Goal: Communication & Community: Answer question/provide support

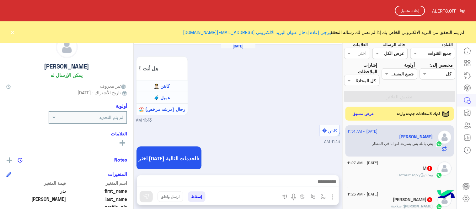
scroll to position [249, 0]
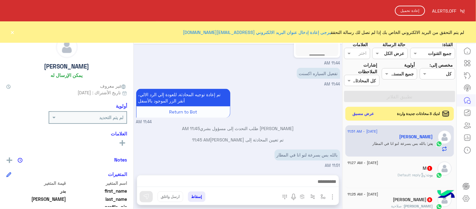
click at [13, 28] on html "RE ALERTS.OFF إعادة تحميل لم يتم التحقق من البريد الالكتروني الخاص بك إذا لم تص…" at bounding box center [238, 104] width 476 height 209
click at [406, 14] on button "إعادة تحميل" at bounding box center [410, 11] width 30 height 10
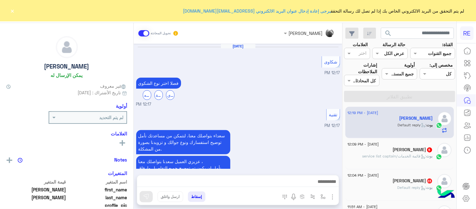
scroll to position [308, 0]
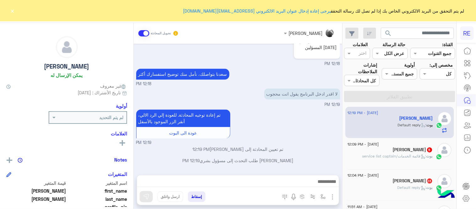
click at [343, 117] on div "[DATE] - 12:19 PM [PERSON_NAME] : Default reply [DATE] - 12:09 PM [PERSON_NAME]…" at bounding box center [400, 158] width 114 height 107
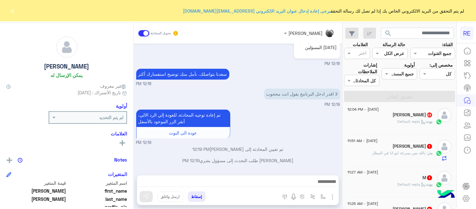
scroll to position [68, 0]
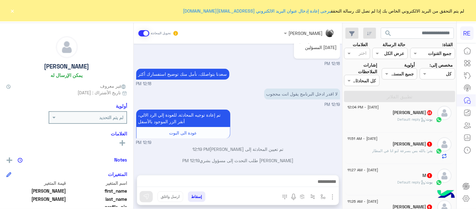
click at [372, 146] on div "بدر الوصابي 1" at bounding box center [390, 144] width 85 height 7
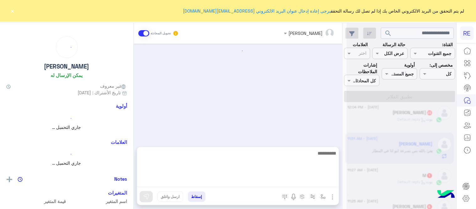
click at [268, 184] on textarea at bounding box center [238, 168] width 202 height 38
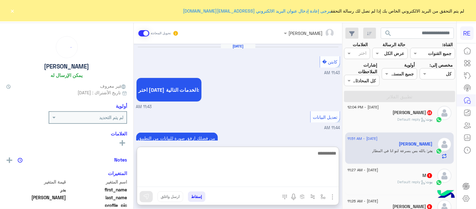
scroll to position [209, 0]
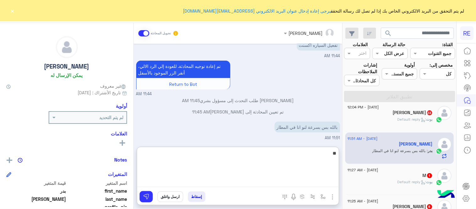
type textarea "*"
type textarea "**********"
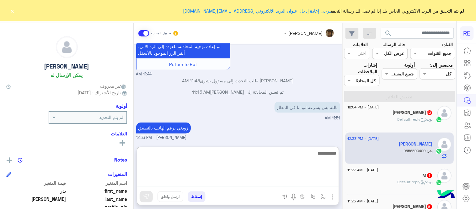
scroll to position [261, 0]
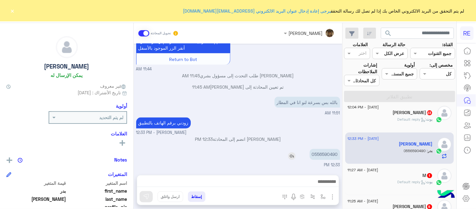
click at [330, 124] on div "Sep 10, 2025 كابتن � 11:43 AM اختر احد الخدمات التالية: 11:43 AM تعديل البيانات…" at bounding box center [238, 106] width 209 height 125
click at [330, 124] on div "زودني برقم الهاتف بالتطبيق عبير زكريا - 12:33 PM" at bounding box center [238, 126] width 204 height 20
click at [325, 158] on p "0556590490" at bounding box center [325, 154] width 30 height 11
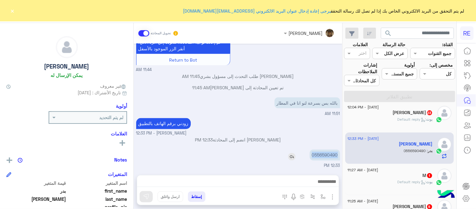
copy p "0556590490"
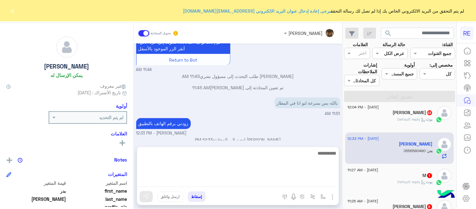
click at [265, 185] on textarea at bounding box center [238, 168] width 202 height 38
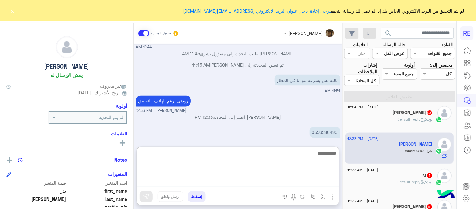
scroll to position [261, 0]
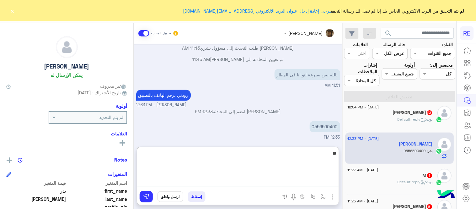
type textarea "*"
type textarea "**********"
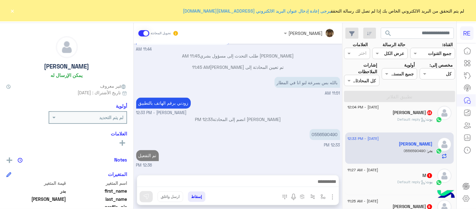
click at [15, 12] on button "×" at bounding box center [12, 11] width 6 height 6
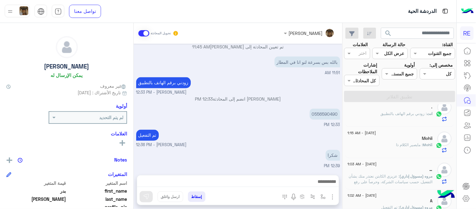
scroll to position [85, 0]
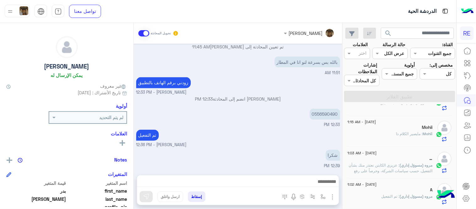
click at [372, 134] on div "Mohii : مايصير الكلام ذا" at bounding box center [390, 136] width 85 height 11
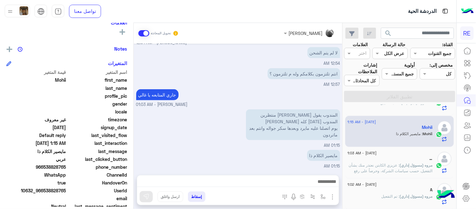
scroll to position [129, 0]
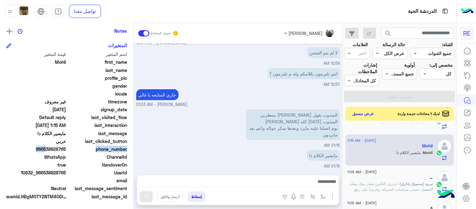
drag, startPoint x: 45, startPoint y: 149, endPoint x: 68, endPoint y: 152, distance: 23.4
click at [68, 152] on div "phone_number 966538828765" at bounding box center [66, 150] width 121 height 8
drag, startPoint x: 45, startPoint y: 148, endPoint x: 67, endPoint y: 148, distance: 22.0
click at [66, 148] on span "966538828765" at bounding box center [36, 149] width 60 height 7
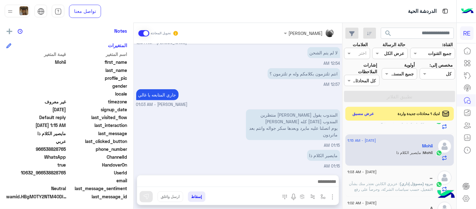
copy span "538828765"
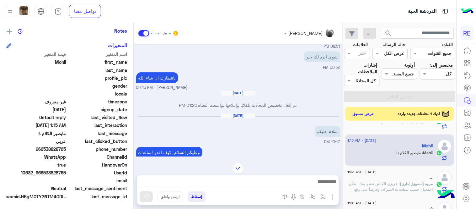
scroll to position [553, 0]
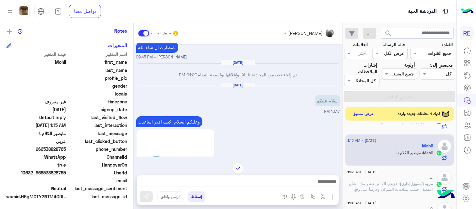
click at [294, 135] on div "وعليكم السلام ،كيف اقدر اساعدك اهلًا بك في تطبيق رحلة 👋 Welcome to Rehla 👋 من ف…" at bounding box center [238, 195] width 204 height 161
click at [359, 110] on button "عرض مسبق" at bounding box center [363, 113] width 26 height 8
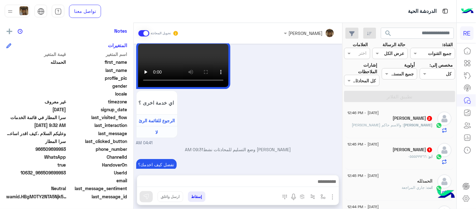
click at [373, 119] on div "ابوسلمان الغصاب 2" at bounding box center [390, 119] width 85 height 7
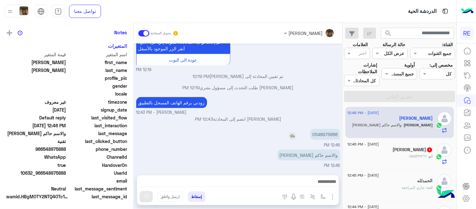
scroll to position [129, 0]
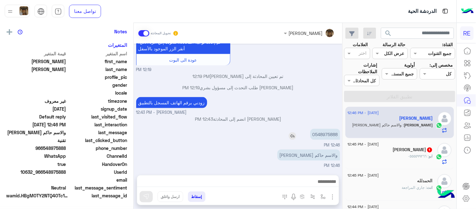
click at [330, 132] on p "0548975888" at bounding box center [325, 134] width 30 height 11
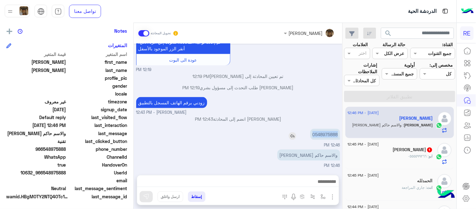
click at [330, 132] on p "0548975888" at bounding box center [325, 134] width 30 height 11
copy p "0548975888"
click at [136, 148] on div "Sep 10, 2025 يطلع لي كذا ويقول انت محجوب كيف اشيل الحجب او اكلم احد المسؤلين 12…" at bounding box center [238, 106] width 209 height 125
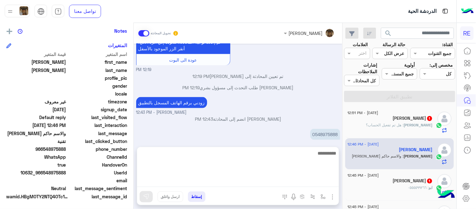
scroll to position [192, 0]
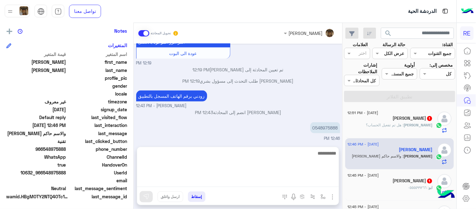
click at [263, 180] on textarea at bounding box center [238, 168] width 202 height 38
paste textarea "**********"
drag, startPoint x: 326, startPoint y: 156, endPoint x: 339, endPoint y: 159, distance: 13.6
click at [339, 159] on textarea "**********" at bounding box center [238, 168] width 202 height 38
click at [315, 153] on textarea "**********" at bounding box center [238, 168] width 202 height 38
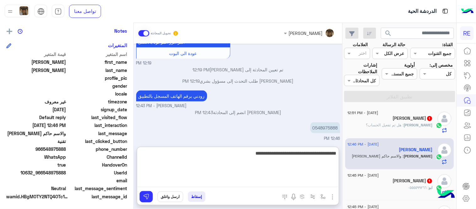
click at [312, 154] on textarea "**********" at bounding box center [238, 168] width 202 height 38
drag, startPoint x: 312, startPoint y: 154, endPoint x: 345, endPoint y: 158, distance: 32.5
click at [345, 158] on mat-drawer-container "search القناة: القناه جميع القنوات حالة الرسالة القناه عرض الكل العلامات اختر م…" at bounding box center [228, 117] width 457 height 188
drag, startPoint x: 304, startPoint y: 154, endPoint x: 320, endPoint y: 159, distance: 17.2
click at [320, 159] on textarea "**********" at bounding box center [238, 168] width 202 height 38
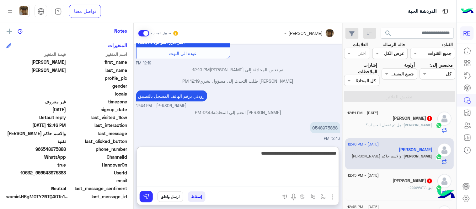
type textarea "**********"
click at [258, 153] on textarea "**********" at bounding box center [238, 168] width 202 height 38
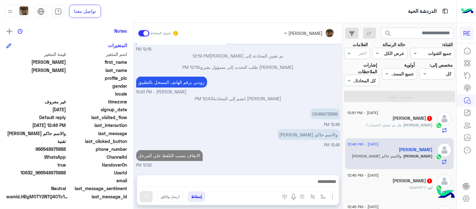
click at [287, 139] on div "Sep 10, 2025 يطلع لي كذا ويقول انت محجوب كيف اشيل الحجب او اكلم احد المسؤلين 12…" at bounding box center [238, 106] width 209 height 125
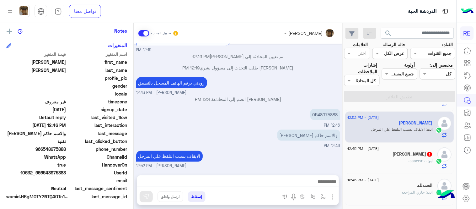
scroll to position [0, 0]
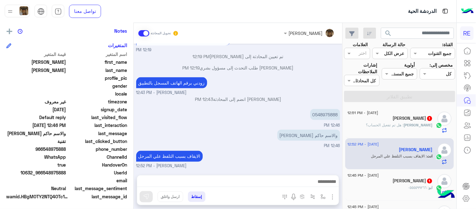
click at [396, 127] on p "عبدالله : هل تم تفعيل الحساب؟" at bounding box center [400, 125] width 67 height 6
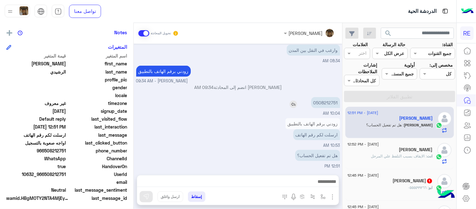
scroll to position [129, 0]
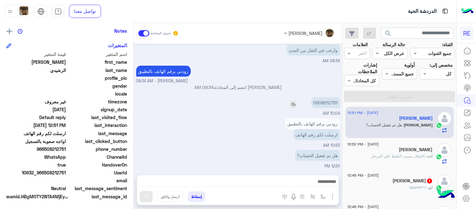
click at [327, 102] on p "0508212751" at bounding box center [325, 102] width 29 height 11
copy p "0508212751"
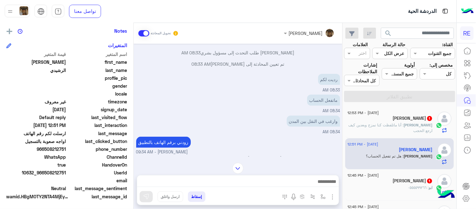
scroll to position [3, 0]
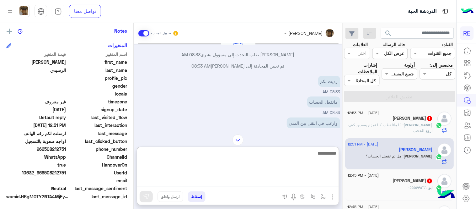
click at [278, 178] on textarea at bounding box center [238, 168] width 202 height 38
type textarea "**********"
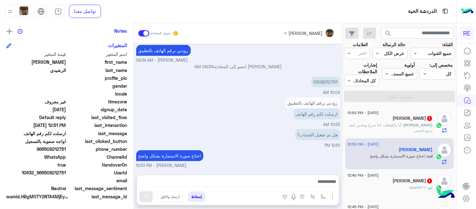
click at [326, 131] on div "Sep 10, 2025 عبدالله الرشيدي طلب التحدث إلى مسؤول بشري 08:33 AM تم تعيين المحاد…" at bounding box center [238, 106] width 209 height 125
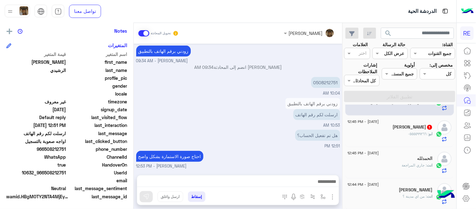
scroll to position [58, 0]
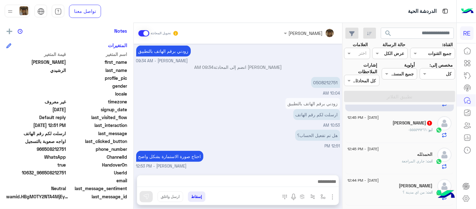
click at [385, 125] on div "ابو فهد 1" at bounding box center [390, 123] width 85 height 7
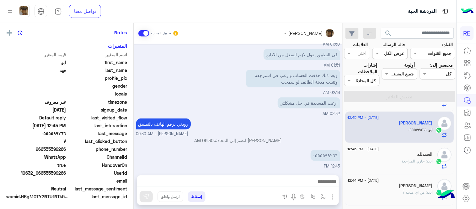
scroll to position [129, 0]
drag, startPoint x: 44, startPoint y: 148, endPoint x: 65, endPoint y: 148, distance: 20.7
click at [65, 148] on span "966555599266" at bounding box center [36, 149] width 60 height 7
drag, startPoint x: 45, startPoint y: 149, endPoint x: 67, endPoint y: 149, distance: 22.6
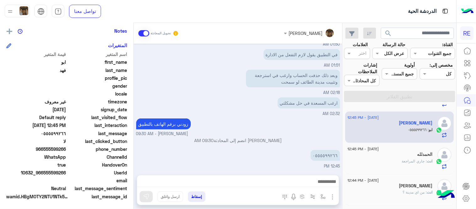
click at [67, 149] on div "phone_number 966555599266" at bounding box center [66, 150] width 121 height 8
copy span "555599266"
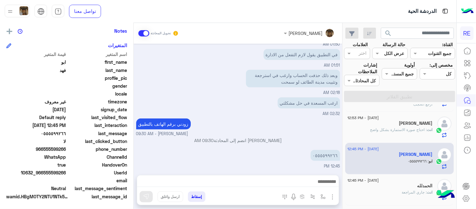
scroll to position [58, 0]
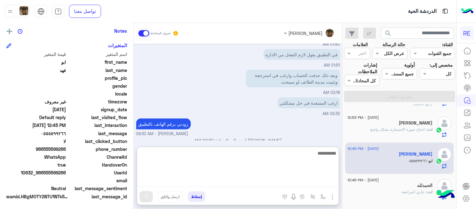
click at [214, 185] on textarea at bounding box center [238, 168] width 202 height 38
type textarea "*"
type textarea "**********"
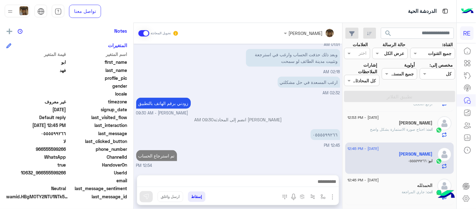
click at [219, 82] on div "Sep 9, 2025 تم إعادة توجيه المحادثة. للعودة إلي الرد الالي، أنقر الزر الموجود ب…" at bounding box center [238, 106] width 209 height 125
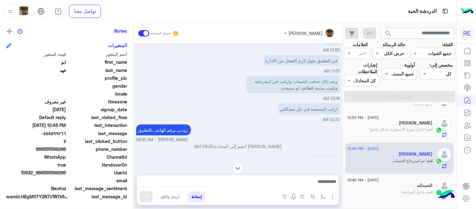
scroll to position [129, 0]
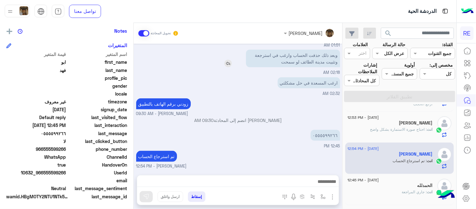
click at [230, 65] on img at bounding box center [228, 64] width 8 height 8
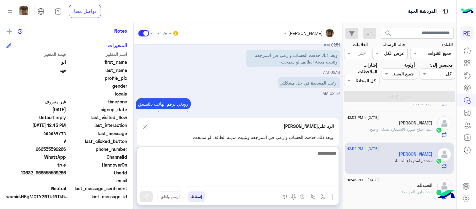
click at [310, 180] on textarea at bounding box center [238, 168] width 202 height 38
type textarea "**********"
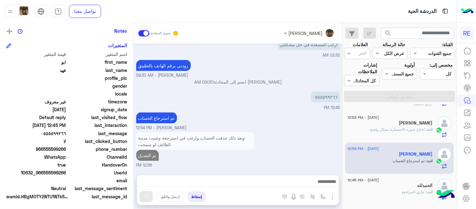
scroll to position [166, 0]
click at [324, 123] on div "Sep 9, 2025 تم إعادة توجيه المحادثة. للعودة إلي الرد الالي، أنقر الزر الموجود ب…" at bounding box center [238, 106] width 209 height 125
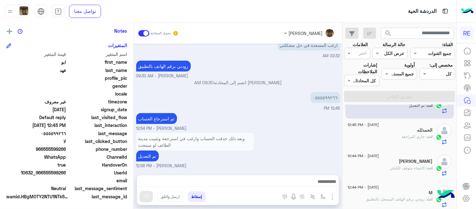
scroll to position [93, 0]
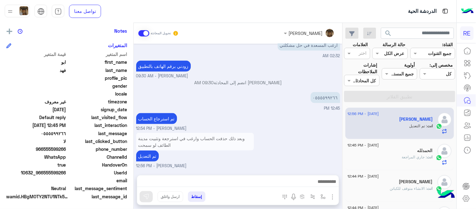
click at [403, 150] on div "الحمدلله" at bounding box center [390, 151] width 85 height 7
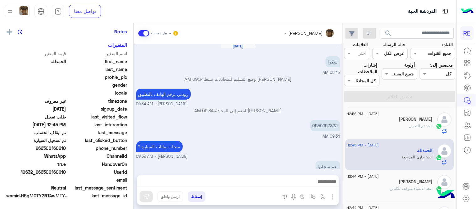
scroll to position [127, 0]
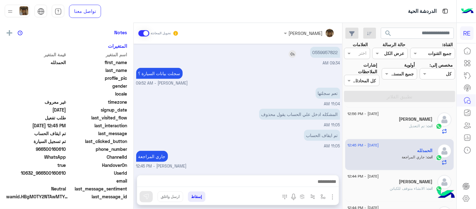
click at [322, 51] on p "0559957822" at bounding box center [325, 52] width 30 height 11
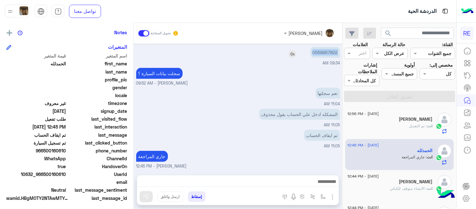
scroll to position [129, 0]
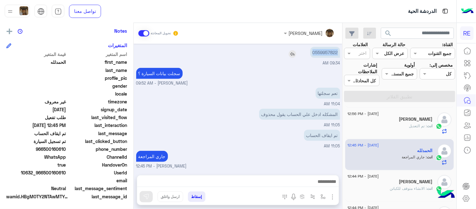
copy p "0559957822"
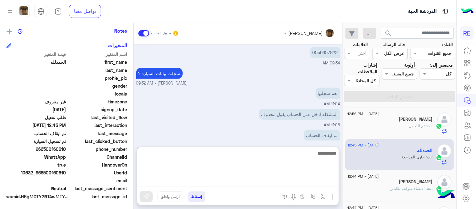
click at [269, 183] on textarea at bounding box center [238, 168] width 202 height 38
type textarea "**********"
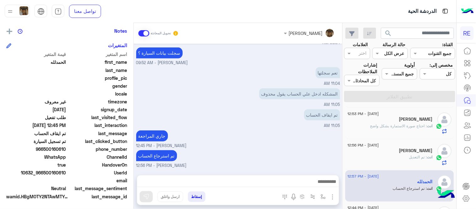
click at [277, 103] on div "Sep 10, 2025 شكرا 08:43 AM عبير زكريا وضع التسليم للمحادثات نشط 09:34 AM زودني …" at bounding box center [238, 106] width 209 height 125
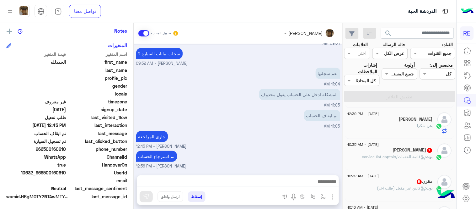
scroll to position [285, 0]
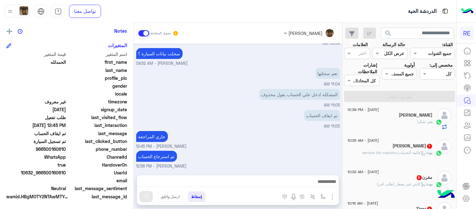
click at [399, 151] on span ": قائمة الخدمات/service list captain" at bounding box center [395, 152] width 64 height 5
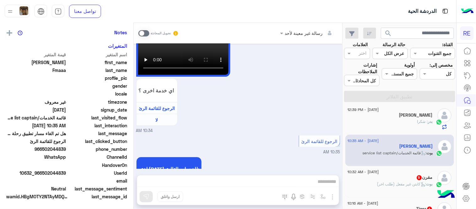
scroll to position [129, 0]
click at [144, 33] on span at bounding box center [143, 33] width 11 height 6
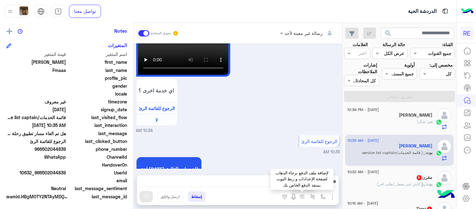
scroll to position [521, 0]
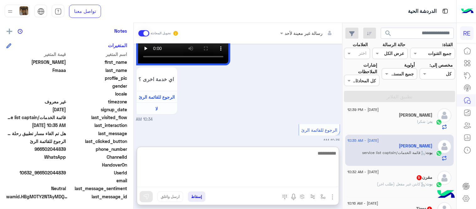
click at [268, 183] on textarea at bounding box center [238, 168] width 202 height 38
type textarea "**********"
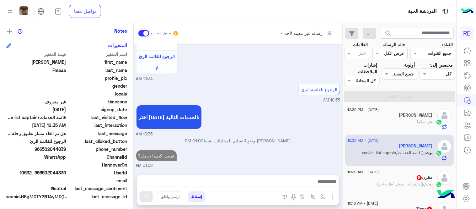
click at [406, 167] on div "10 September - 10:32 AM مقرن 5 بوت : كابتن غير مفعل (طلب اخر)" at bounding box center [400, 181] width 109 height 31
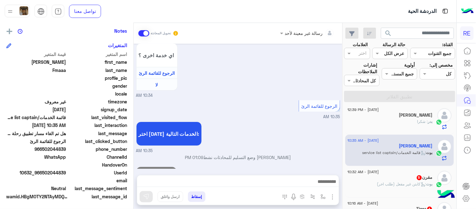
scroll to position [541, 0]
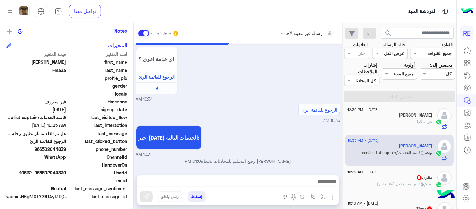
click at [401, 179] on div "مقرن 5" at bounding box center [390, 178] width 85 height 7
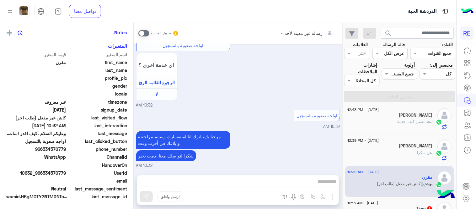
scroll to position [129, 0]
click at [143, 31] on span at bounding box center [143, 33] width 11 height 6
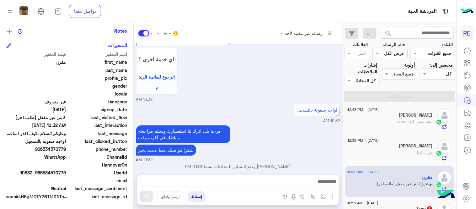
scroll to position [589, 0]
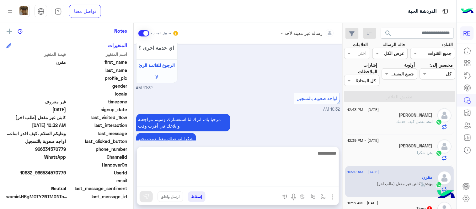
click at [283, 179] on textarea at bounding box center [238, 168] width 202 height 38
type textarea "**********"
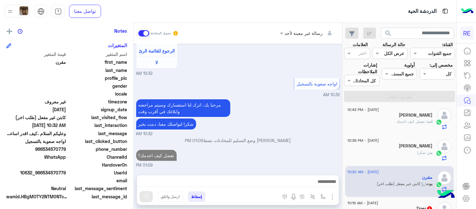
click at [312, 126] on div "Sep 10, 2025 السلام عليكم 10:31 AM وعليكم السلام ،كيف اقدر اساعدك اهلًا بك في ت…" at bounding box center [238, 106] width 209 height 125
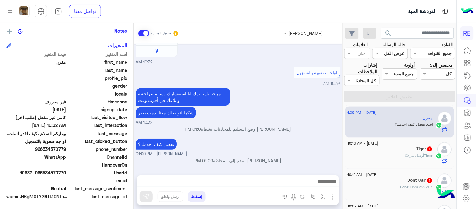
scroll to position [347, 0]
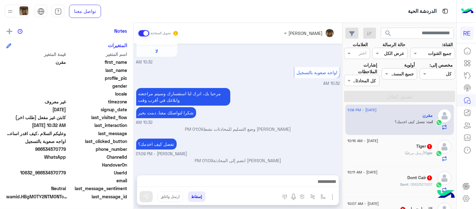
click at [397, 153] on div "Tiger أرسل مرفقًا" at bounding box center [390, 155] width 85 height 11
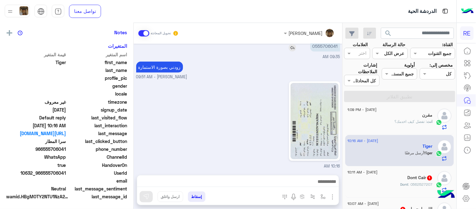
scroll to position [129, 0]
click at [326, 46] on p "0555706041" at bounding box center [325, 45] width 30 height 11
copy p "0555706041"
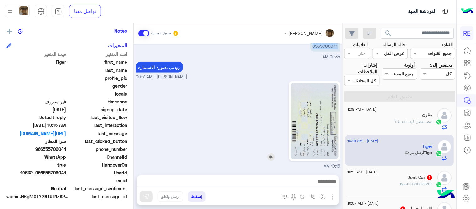
click at [337, 115] on img at bounding box center [315, 121] width 48 height 76
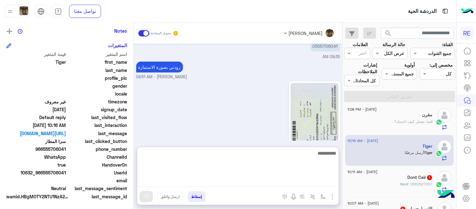
click at [278, 182] on textarea at bounding box center [238, 168] width 202 height 38
type textarea "**********"
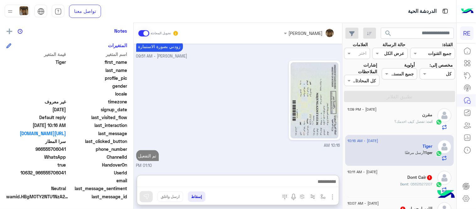
click at [416, 180] on div "Dont Cair 1" at bounding box center [390, 178] width 85 height 7
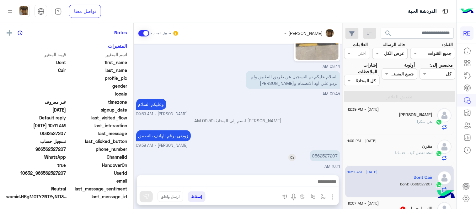
scroll to position [129, 0]
click at [321, 156] on p "0562527207" at bounding box center [325, 155] width 30 height 11
copy p "0562527207"
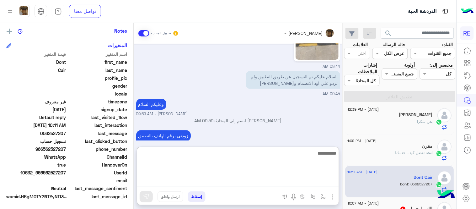
click at [266, 180] on textarea at bounding box center [238, 168] width 202 height 38
type textarea "**********"
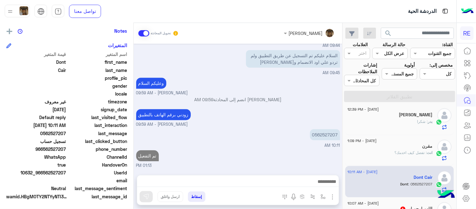
click at [254, 148] on div "تم التفعيل 01:13 PM" at bounding box center [238, 158] width 204 height 20
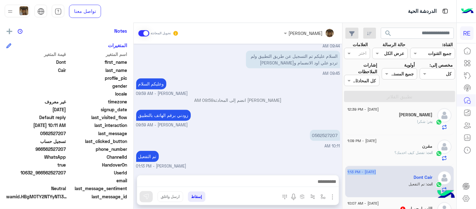
drag, startPoint x: 345, startPoint y: 168, endPoint x: 345, endPoint y: 176, distance: 7.9
click at [345, 176] on div "10 September - 1:11 PM Tiger انت : تم التفعيل 10 September - 1:09 PM Abdullah F…" at bounding box center [400, 158] width 114 height 107
click at [324, 149] on div "تم التفعيل عبير زكريا - 01:13 PM" at bounding box center [238, 159] width 204 height 20
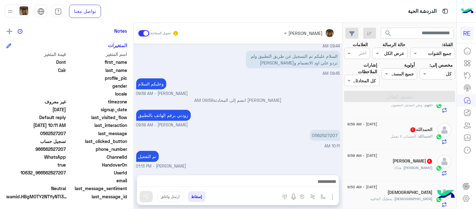
scroll to position [450, 0]
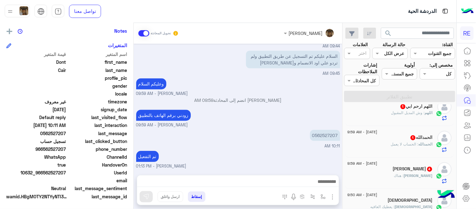
click at [384, 113] on div "اللهم : وش المديل المقبول" at bounding box center [390, 115] width 85 height 11
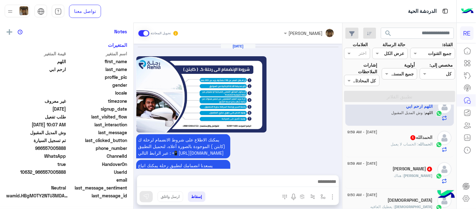
scroll to position [127, 0]
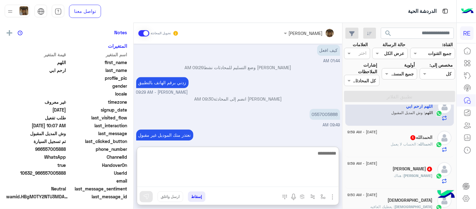
click at [287, 180] on textarea at bounding box center [238, 168] width 202 height 38
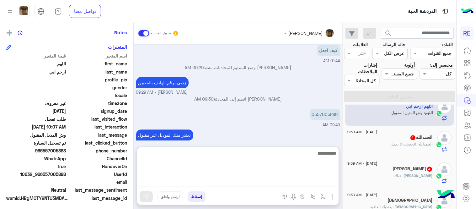
scroll to position [129, 0]
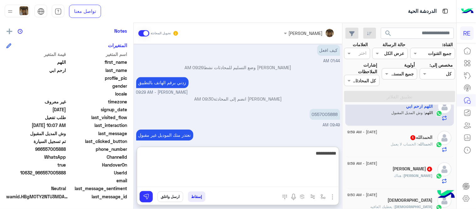
type textarea "**********"
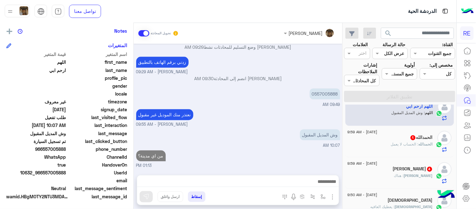
click at [289, 128] on div "Sep 3, 2025 يمكنك الاطلاع على شروط الانضمام لرحلة ك (كابتن ) الموجودة بالصورة أ…" at bounding box center [238, 106] width 209 height 125
click at [380, 154] on div "10 September - 9:59 AM الحمدالله 1 الحمدالله : الحساب لا يعمل" at bounding box center [400, 141] width 109 height 31
click at [378, 144] on div "الحمدالله : الحساب لا يعمل" at bounding box center [390, 146] width 85 height 11
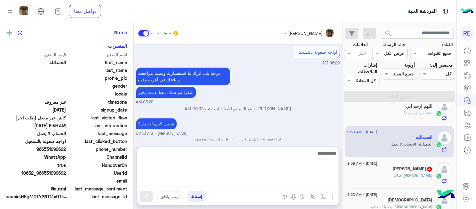
scroll to position [129, 0]
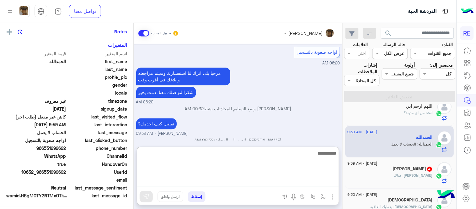
click at [280, 181] on textarea at bounding box center [238, 168] width 202 height 38
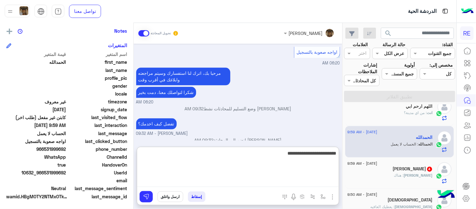
type textarea "**********"
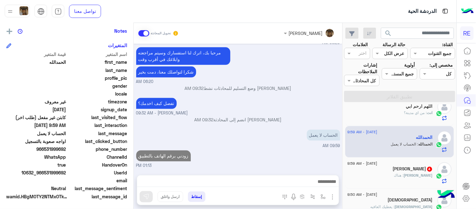
click at [387, 180] on div "AHMED : هناك" at bounding box center [390, 177] width 85 height 11
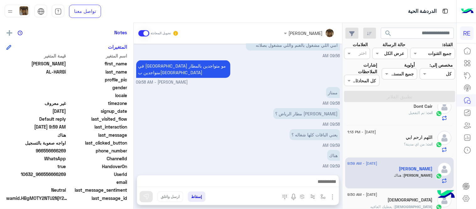
scroll to position [129, 0]
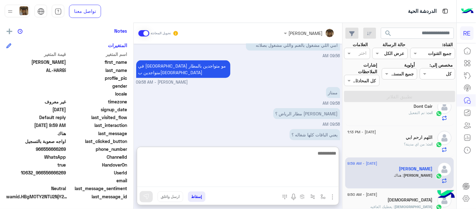
click at [275, 186] on textarea at bounding box center [238, 168] width 202 height 38
type textarea "**********"
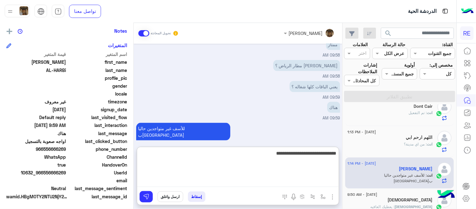
type textarea "**********"
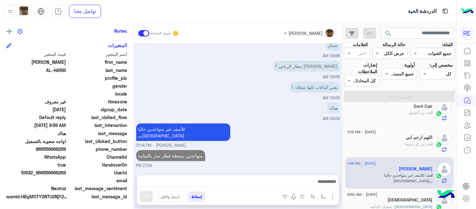
click at [325, 118] on div "Sep 10, 2025 ابي بين المدن بعد لني ابوي في الخرج وامي في جده 09:44 AM كذا ولا ك…" at bounding box center [238, 106] width 209 height 125
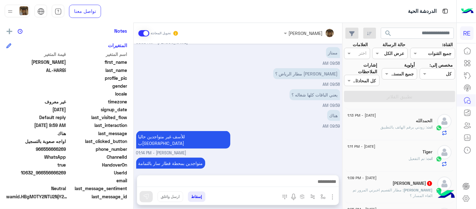
scroll to position [0, 0]
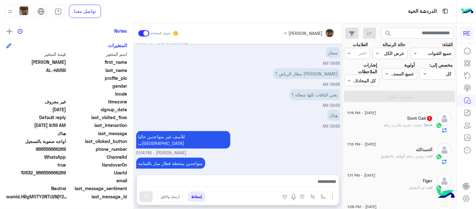
click at [380, 121] on div "Dont Cair 1" at bounding box center [390, 119] width 85 height 7
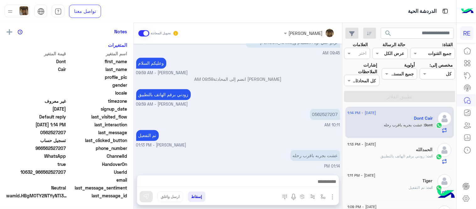
scroll to position [127, 0]
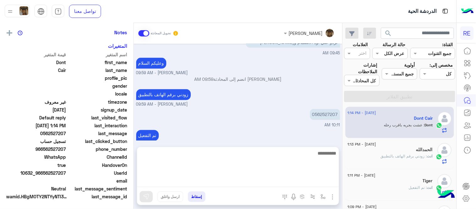
click at [269, 186] on textarea at bounding box center [238, 168] width 202 height 38
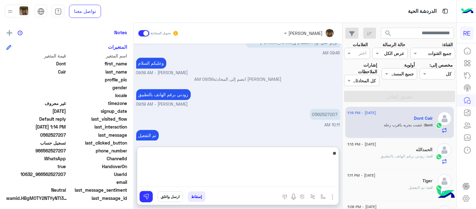
scroll to position [129, 0]
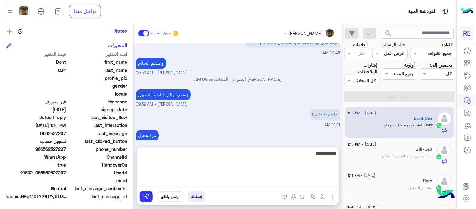
type textarea "**********"
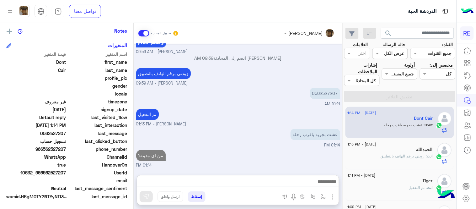
click at [316, 133] on div "Sep 10, 2025 09:44 AM 09:44 AM 09:44 AM السلام عليكم تم التسجيل عن طريق التطبيق…" at bounding box center [238, 106] width 209 height 125
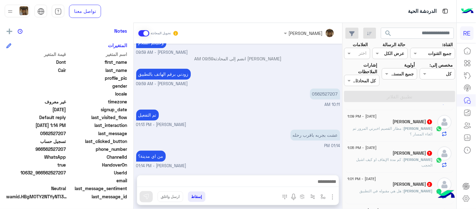
scroll to position [95, 0]
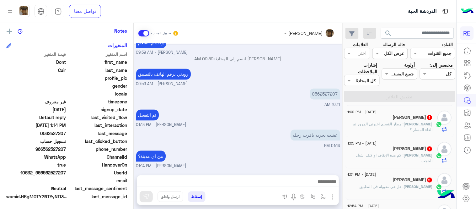
click at [371, 125] on span ": مطار القصيم اخبرني المرور تم الغاء المسار ؟" at bounding box center [393, 126] width 80 height 10
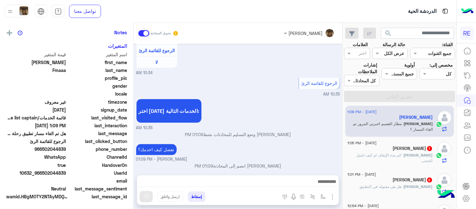
scroll to position [129, 0]
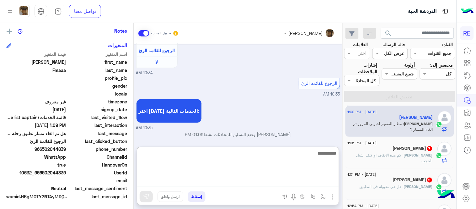
click at [287, 180] on textarea at bounding box center [238, 168] width 202 height 38
type textarea "**********"
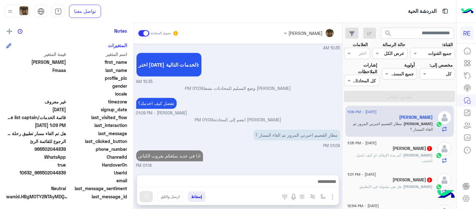
scroll to position [338, 0]
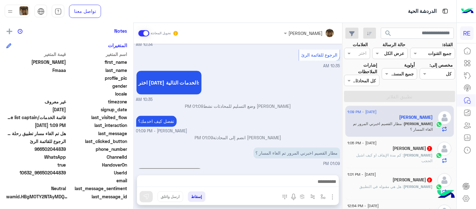
click at [265, 137] on div "Sep 10, 2025 كابتن � 10:34 AM اختر احد الخدمات التالية: 10:34 AM سرا المطار 10:…" at bounding box center [238, 106] width 209 height 125
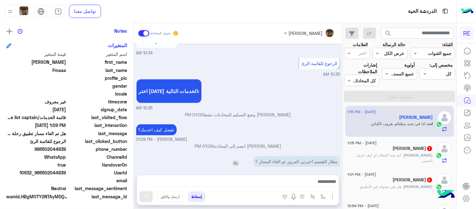
click at [239, 159] on img at bounding box center [236, 163] width 8 height 8
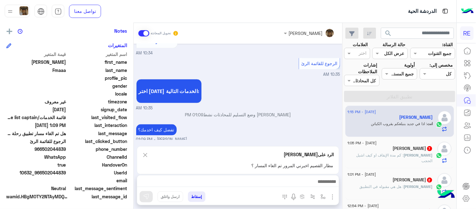
scroll to position [366, 0]
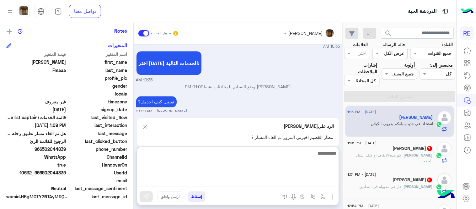
click at [213, 181] on textarea at bounding box center [238, 168] width 202 height 38
type textarea "**********"
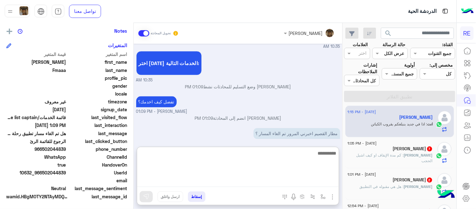
scroll to position [397, 0]
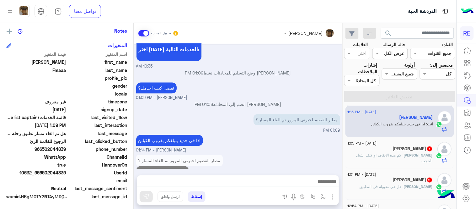
click at [318, 153] on div "مطار القصيم اخبرني المرور تم الغاء المسار ؟ العمل حاليا متوقف بالمطار 01:15 PM" at bounding box center [238, 168] width 204 height 31
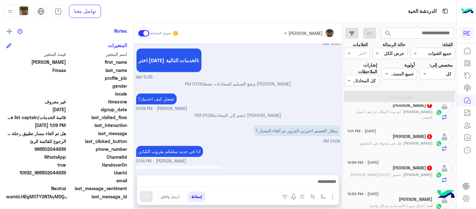
scroll to position [142, 0]
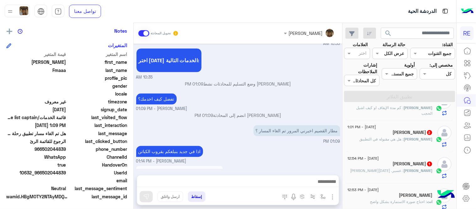
click at [372, 139] on span ": هل هي مقبوله في التطبيق" at bounding box center [382, 139] width 44 height 5
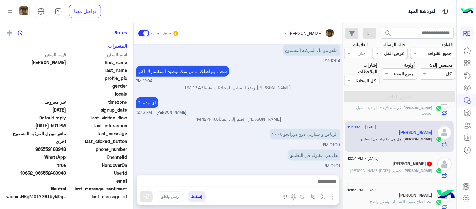
scroll to position [129, 0]
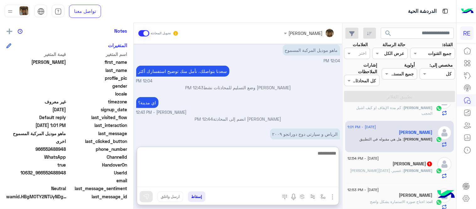
click at [249, 181] on textarea at bounding box center [238, 168] width 202 height 38
type textarea "********"
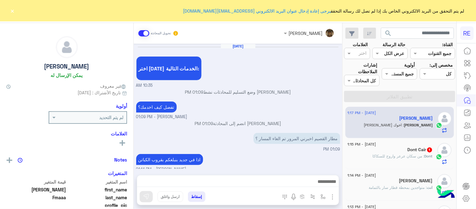
scroll to position [110, 0]
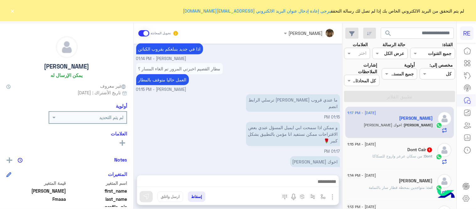
click at [26, 87] on div "غير معروف" at bounding box center [66, 86] width 121 height 7
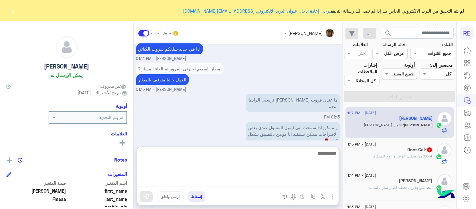
click at [228, 183] on textarea at bounding box center [238, 168] width 202 height 38
paste textarea "**********"
type textarea "**********"
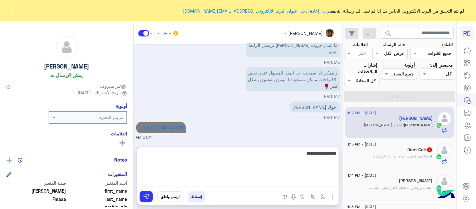
type textarea "**********"
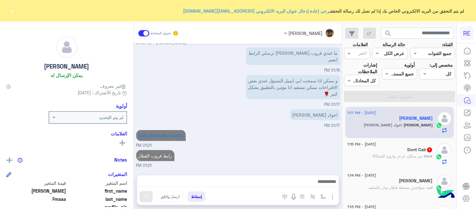
scroll to position [157, 0]
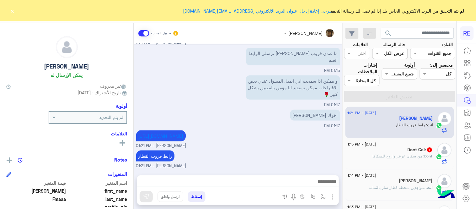
click at [25, 106] on div "أولوية" at bounding box center [66, 107] width 121 height 8
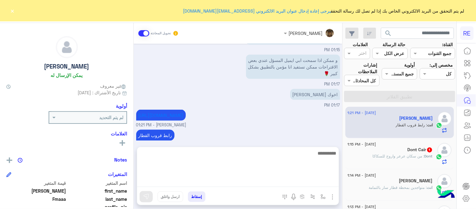
click at [193, 180] on textarea at bounding box center [238, 168] width 202 height 38
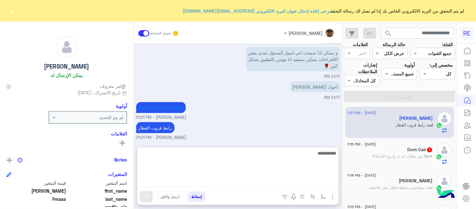
scroll to position [185, 0]
paste textarea "**********"
type textarea "**********"
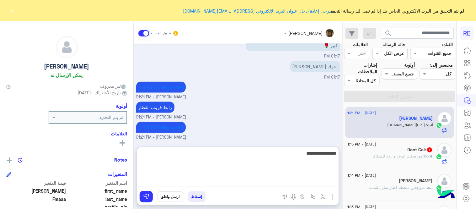
type textarea "**********"
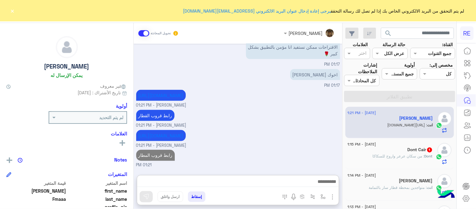
scroll to position [218, 0]
click at [370, 153] on div "Dont : من سكان عرعر واروح للسكاكا" at bounding box center [390, 158] width 85 height 11
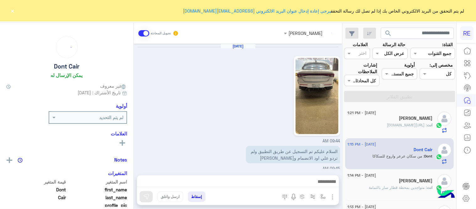
scroll to position [157, 0]
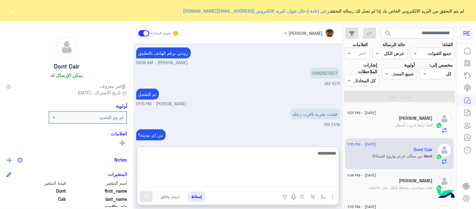
click at [264, 181] on textarea at bounding box center [238, 168] width 202 height 38
type textarea "**********"
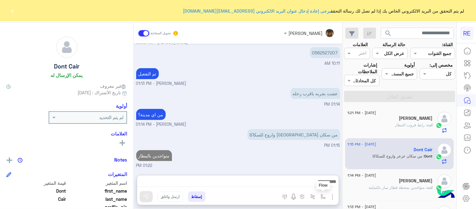
click at [324, 198] on img "button" at bounding box center [323, 196] width 5 height 5
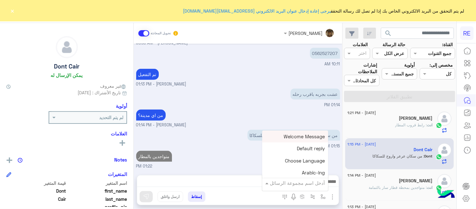
click at [309, 184] on input "text" at bounding box center [304, 182] width 42 height 7
type input "*"
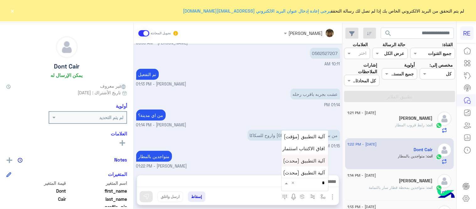
click at [303, 161] on span "آلية التطبيق (محدث)" at bounding box center [304, 161] width 42 height 6
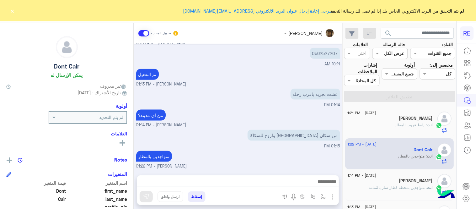
type textarea "**********"
click at [143, 194] on img at bounding box center [146, 196] width 6 height 6
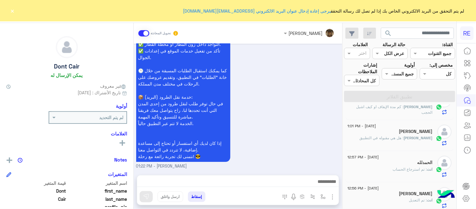
scroll to position [208, 0]
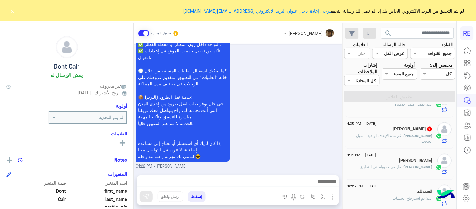
click at [377, 138] on p "[PERSON_NAME] : كم مدة الإيقاف او كيف اشيل الحجب" at bounding box center [390, 138] width 85 height 11
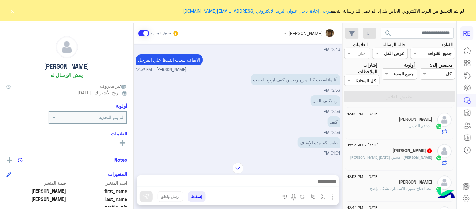
scroll to position [346, 0]
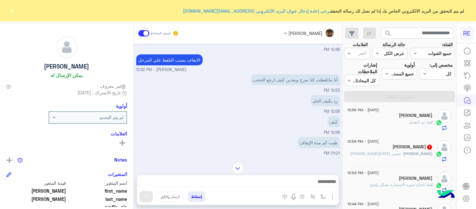
click at [381, 159] on div "[PERSON_NAME] : عسير. [DATE][PERSON_NAME]" at bounding box center [390, 156] width 85 height 11
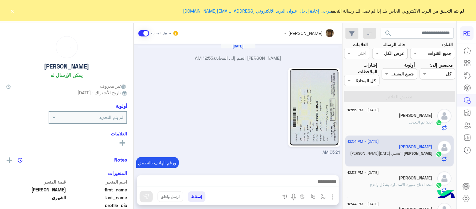
scroll to position [148, 0]
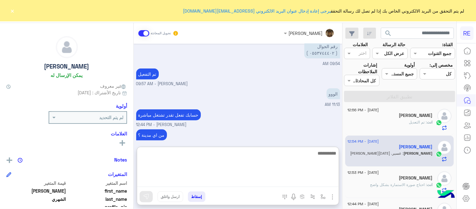
click at [295, 178] on textarea at bounding box center [238, 168] width 202 height 38
type textarea "**********"
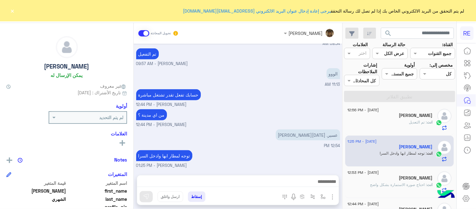
click at [314, 125] on div "[DATE] [PERSON_NAME] انضم إلى المحادثة 12:53 AM 05:24 AM ورقم الهاتف بالتطبيق […" at bounding box center [238, 106] width 209 height 125
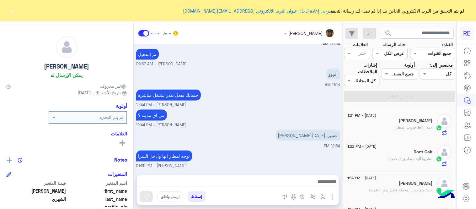
scroll to position [0, 0]
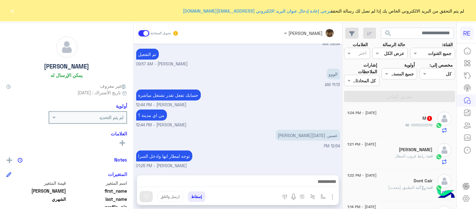
click at [252, 124] on small "[PERSON_NAME] - 12:44 PM" at bounding box center [238, 125] width 204 height 6
click at [11, 13] on button "×" at bounding box center [12, 11] width 6 height 6
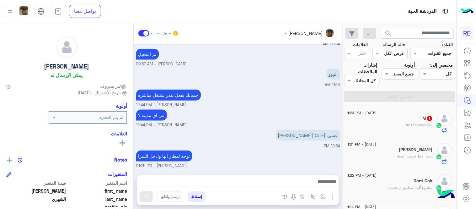
drag, startPoint x: 345, startPoint y: 111, endPoint x: 343, endPoint y: 108, distance: 3.7
click at [343, 108] on div "[DATE] - 1:24 PM M 1 M : 0555222519 [DATE] - 1:21 PM [PERSON_NAME] انت : رابط ق…" at bounding box center [400, 158] width 114 height 107
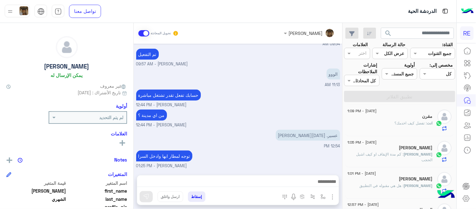
scroll to position [222, 0]
click at [399, 149] on div "[PERSON_NAME]" at bounding box center [390, 146] width 85 height 7
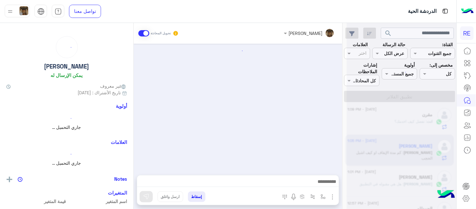
click at [270, 175] on div "أدخل اسم مجموعة الرسائل إسقاط ارسل واغلق" at bounding box center [238, 190] width 202 height 30
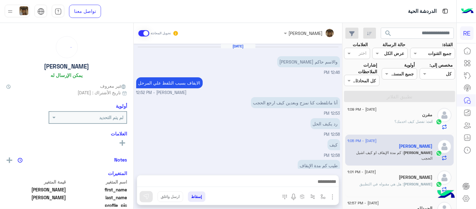
scroll to position [122, 0]
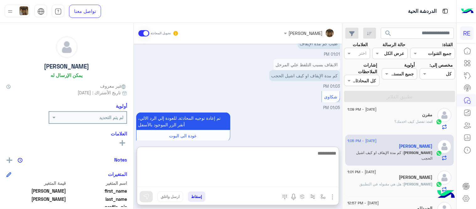
click at [274, 178] on textarea at bounding box center [238, 168] width 202 height 38
type textarea "**********"
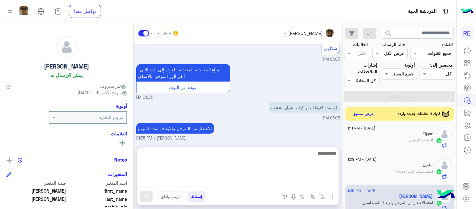
scroll to position [223, 0]
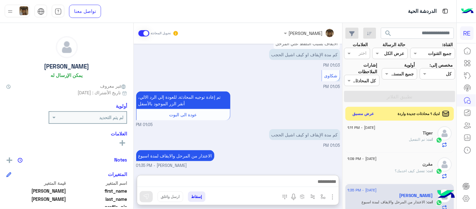
click at [320, 90] on div "تم إعادة توجيه المحادثة. للعودة إلي الرد الالي، أنقر الزر الموجود بالأسفل عودة …" at bounding box center [238, 109] width 204 height 38
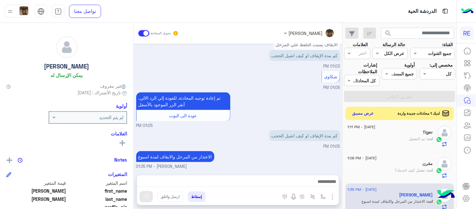
click at [355, 112] on button "عرض مسبق" at bounding box center [363, 113] width 26 height 8
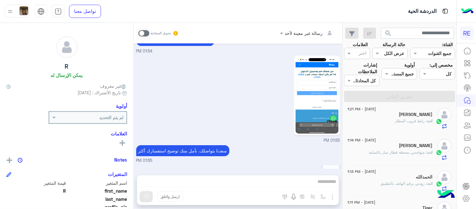
scroll to position [2420, 0]
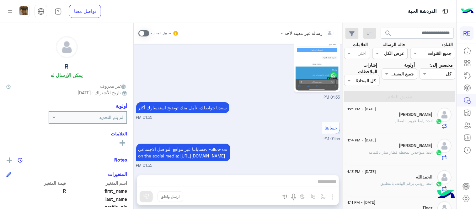
click at [143, 35] on span at bounding box center [143, 33] width 11 height 6
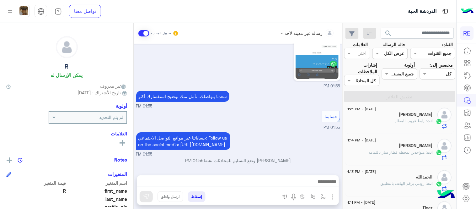
scroll to position [2431, 0]
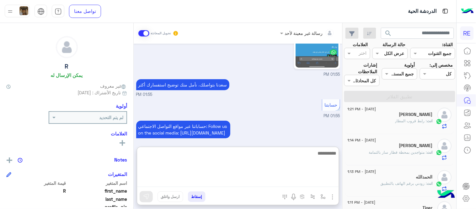
click at [231, 184] on textarea at bounding box center [238, 168] width 202 height 38
type textarea "**********"
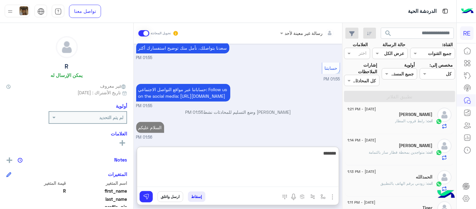
scroll to position [2491, 0]
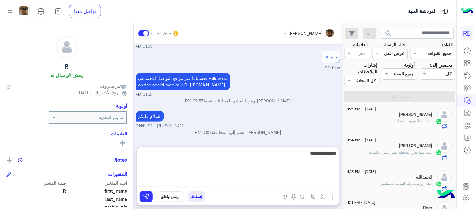
type textarea "**********"
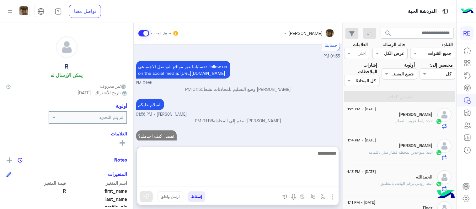
scroll to position [2511, 0]
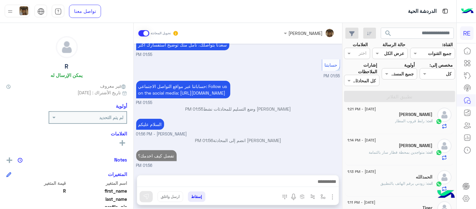
click at [310, 121] on div "[DATE] الرجوع للقائمة الرئ 01:50 PM اختر [DATE] الخدمات التالية: 01:50 PM الرجو…" at bounding box center [238, 106] width 209 height 125
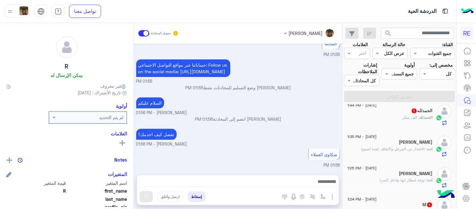
scroll to position [74, 0]
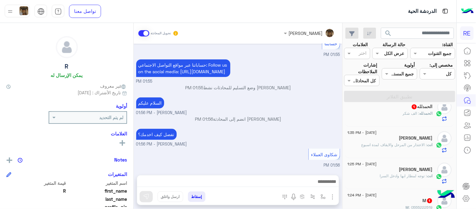
click at [380, 115] on div "ال[PERSON_NAME] : الف شكر" at bounding box center [390, 115] width 85 height 11
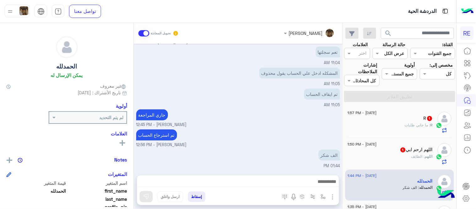
click at [387, 122] on div "R : ‏ما جاني طلبات" at bounding box center [390, 127] width 85 height 11
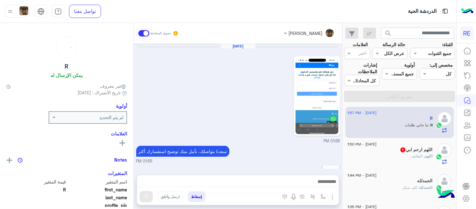
scroll to position [154, 0]
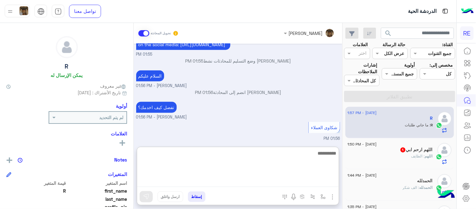
click at [308, 180] on textarea at bounding box center [238, 168] width 202 height 38
type textarea "**********"
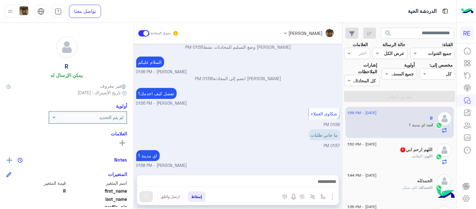
scroll to position [175, 0]
click at [239, 138] on div "[DATE] 01:55 PM [PERSON_NAME] بتواصلك، نأمل منك توضيح استفسارك أكثر 01:55 PM حس…" at bounding box center [238, 106] width 209 height 125
click at [275, 157] on div "اي مدينة ؟ [PERSON_NAME] - 01:58 PM" at bounding box center [238, 158] width 204 height 20
click at [397, 155] on div "اللهم : الطايف" at bounding box center [390, 158] width 85 height 11
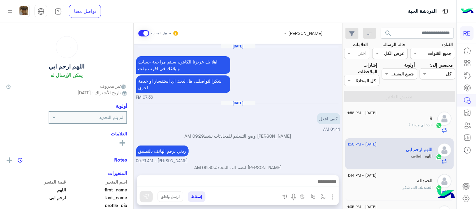
scroll to position [109, 0]
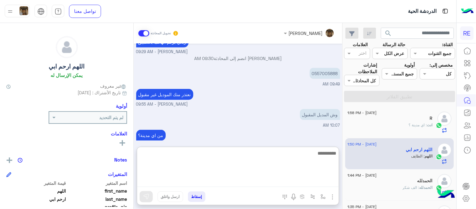
click at [230, 183] on textarea at bounding box center [238, 168] width 202 height 38
click at [248, 165] on textarea at bounding box center [238, 168] width 202 height 38
type textarea "**********"
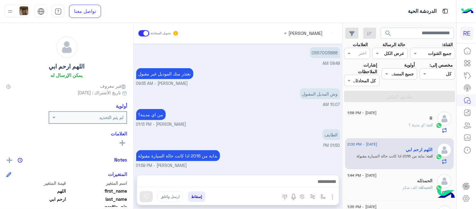
click at [241, 111] on div "[DATE] اهلا بك عزيزنا الكابتن، سيتم مراجعة حسابك وابلاغك في اقرب وقت شكرا لتواص…" at bounding box center [238, 106] width 209 height 125
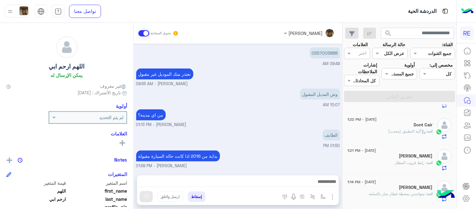
scroll to position [177, 0]
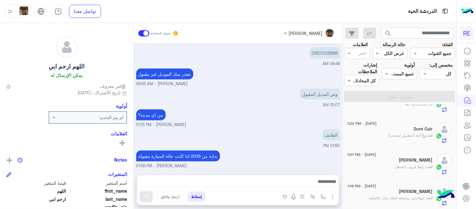
click at [381, 106] on div "M : 0555222519" at bounding box center [390, 106] width 85 height 11
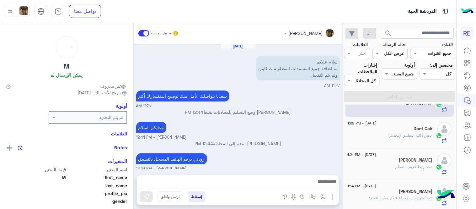
scroll to position [24, 0]
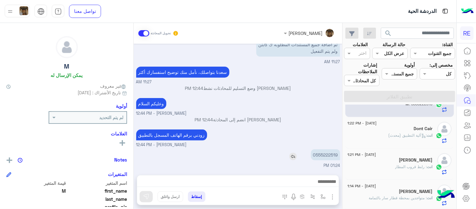
click at [326, 154] on p "0555222519" at bounding box center [325, 154] width 29 height 11
copy p "0555222519"
click at [249, 175] on div at bounding box center [238, 183] width 202 height 16
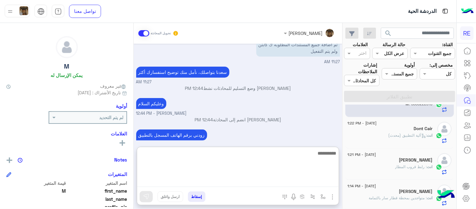
click at [250, 182] on textarea at bounding box center [238, 168] width 202 height 38
type textarea "**********"
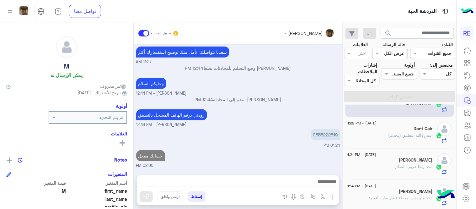
click at [281, 127] on div "[DATE] سلام عليكم تم اضافة جميع المستندات المطلوبه ك كابتن ولم يتم التفعيل 11:2…" at bounding box center [238, 106] width 209 height 125
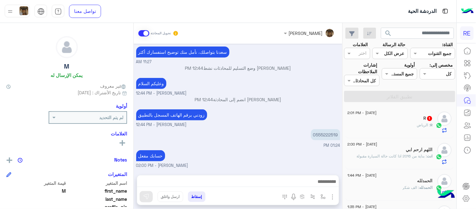
click at [396, 121] on div "R 1" at bounding box center [390, 119] width 85 height 7
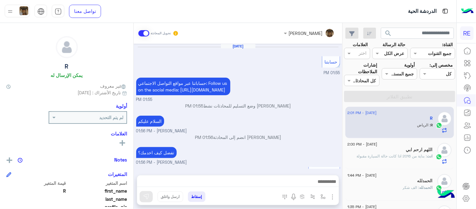
scroll to position [86, 0]
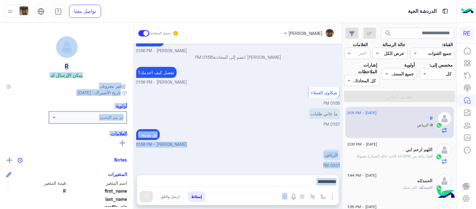
drag, startPoint x: 133, startPoint y: 151, endPoint x: 136, endPoint y: 133, distance: 18.7
click at [136, 133] on mat-drawer-container "[PERSON_NAME] تحويل المحادثة [DATE] حسابتنا 01:55 PM حساباتنا عبر مواقع التواصل…" at bounding box center [171, 117] width 342 height 188
click at [200, 187] on div at bounding box center [238, 183] width 202 height 16
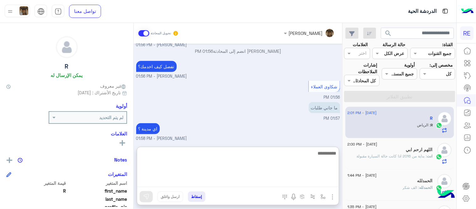
click at [188, 181] on textarea at bounding box center [238, 168] width 202 height 38
type textarea "**********"
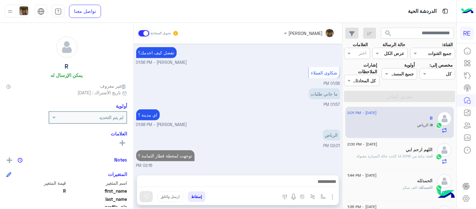
click at [220, 117] on div "[DATE] حسابتنا 01:55 PM حساباتنا عبر مواقع التواصل الاجتماعي: Follow us on the …" at bounding box center [238, 106] width 209 height 125
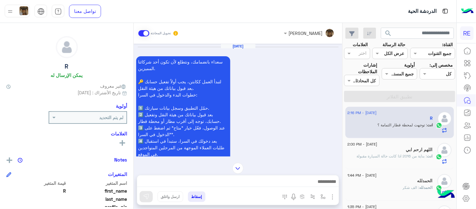
scroll to position [827, 0]
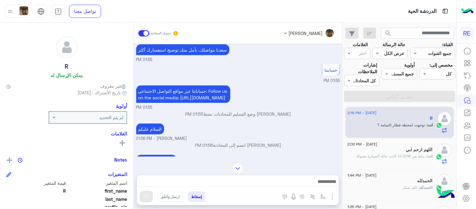
drag, startPoint x: 133, startPoint y: 134, endPoint x: 136, endPoint y: 129, distance: 5.8
click at [136, 129] on mat-drawer-container "[PERSON_NAME] تحويل المحادثة [DATE] سعداء بانضمامك، ونتطلع لأن تكون [DATE] شركا…" at bounding box center [171, 117] width 342 height 188
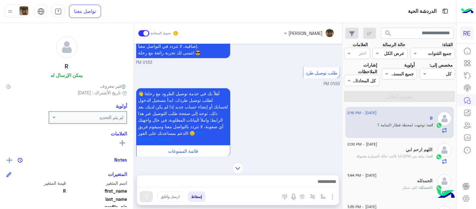
scroll to position [947, 0]
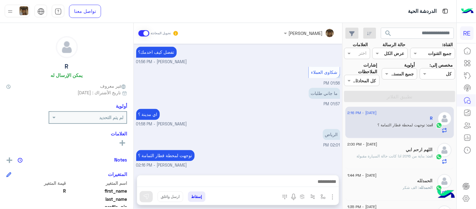
click at [309, 186] on textarea at bounding box center [238, 181] width 202 height 9
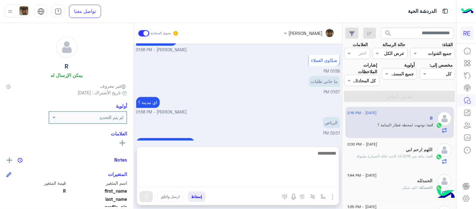
scroll to position [959, 0]
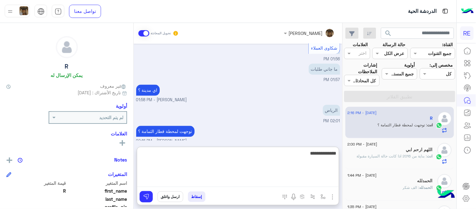
type textarea "**********"
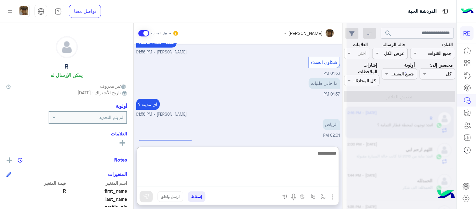
scroll to position [1009, 0]
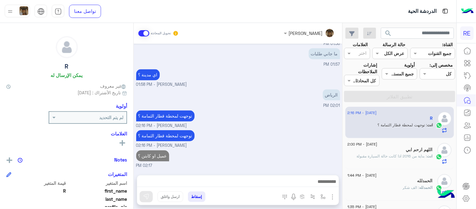
click at [283, 130] on div "[DATE] سعداء بانضمامك، ونتطلع لأن تكون [DATE] شركائنا المميزين. 🔑 لتبدأ العمل ك…" at bounding box center [238, 106] width 209 height 125
click at [303, 120] on div "توجهت لمحطة قطار الثمامة ؟ [PERSON_NAME] - 02:16 PM" at bounding box center [238, 119] width 204 height 20
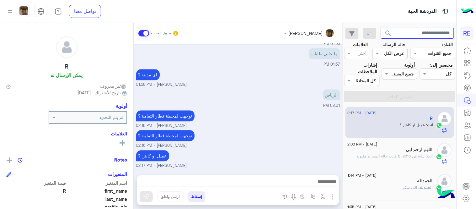
click at [406, 32] on input "text" at bounding box center [417, 33] width 73 height 11
paste input "*********"
click at [381, 28] on button "search" at bounding box center [388, 34] width 15 height 13
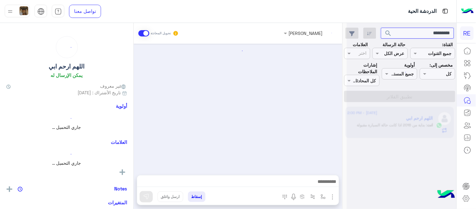
scroll to position [73, 0]
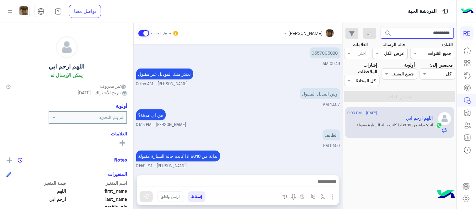
click at [403, 32] on input "*********" at bounding box center [417, 33] width 73 height 11
paste input "text"
click at [381, 28] on button "search" at bounding box center [388, 34] width 15 height 13
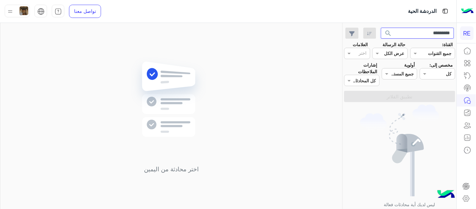
click at [407, 35] on input "*********" at bounding box center [417, 33] width 73 height 11
paste input "text"
click at [381, 28] on button "search" at bounding box center [388, 34] width 15 height 13
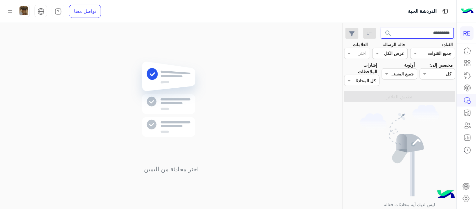
click at [421, 37] on input "*********" at bounding box center [417, 33] width 73 height 11
paste input "text"
type input "*********"
click at [381, 28] on button "search" at bounding box center [388, 34] width 15 height 13
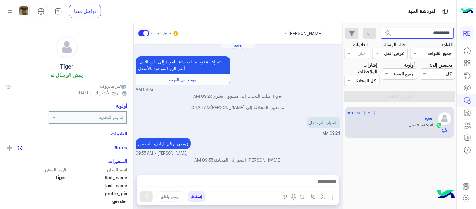
scroll to position [149, 0]
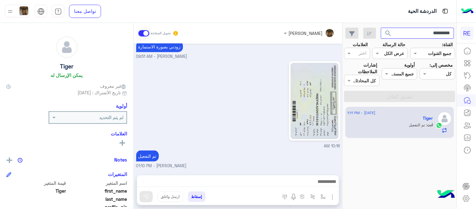
click at [423, 32] on input "*********" at bounding box center [417, 33] width 73 height 11
click at [381, 28] on button "search" at bounding box center [388, 34] width 15 height 13
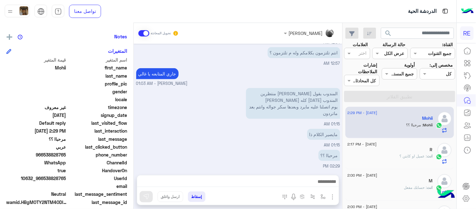
scroll to position [121, 0]
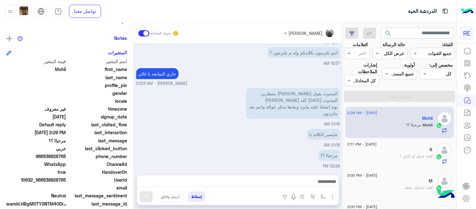
click at [187, 150] on div "مرحباا ؟؟ 02:29 PM" at bounding box center [238, 158] width 204 height 21
click at [216, 151] on div "مرحباا ؟؟ 02:29 PM" at bounding box center [238, 158] width 204 height 21
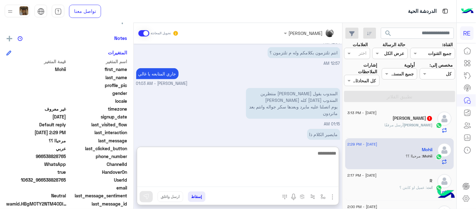
click at [303, 183] on textarea at bounding box center [238, 168] width 202 height 38
click at [289, 153] on textarea "**********" at bounding box center [238, 168] width 202 height 38
type textarea "**********"
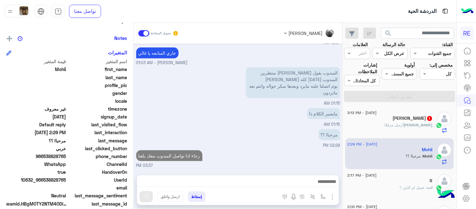
click at [267, 92] on div "[DATE] وعليكم السلام [PERSON_NAME] - 12:54 AM [PERSON_NAME] انضم إلى المحادثة 1…" at bounding box center [238, 106] width 209 height 125
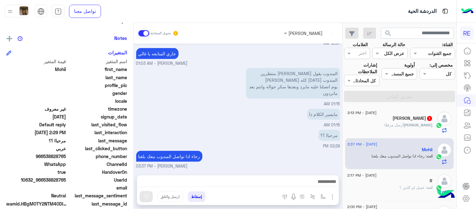
scroll to position [133, 0]
